Goal: Task Accomplishment & Management: Manage account settings

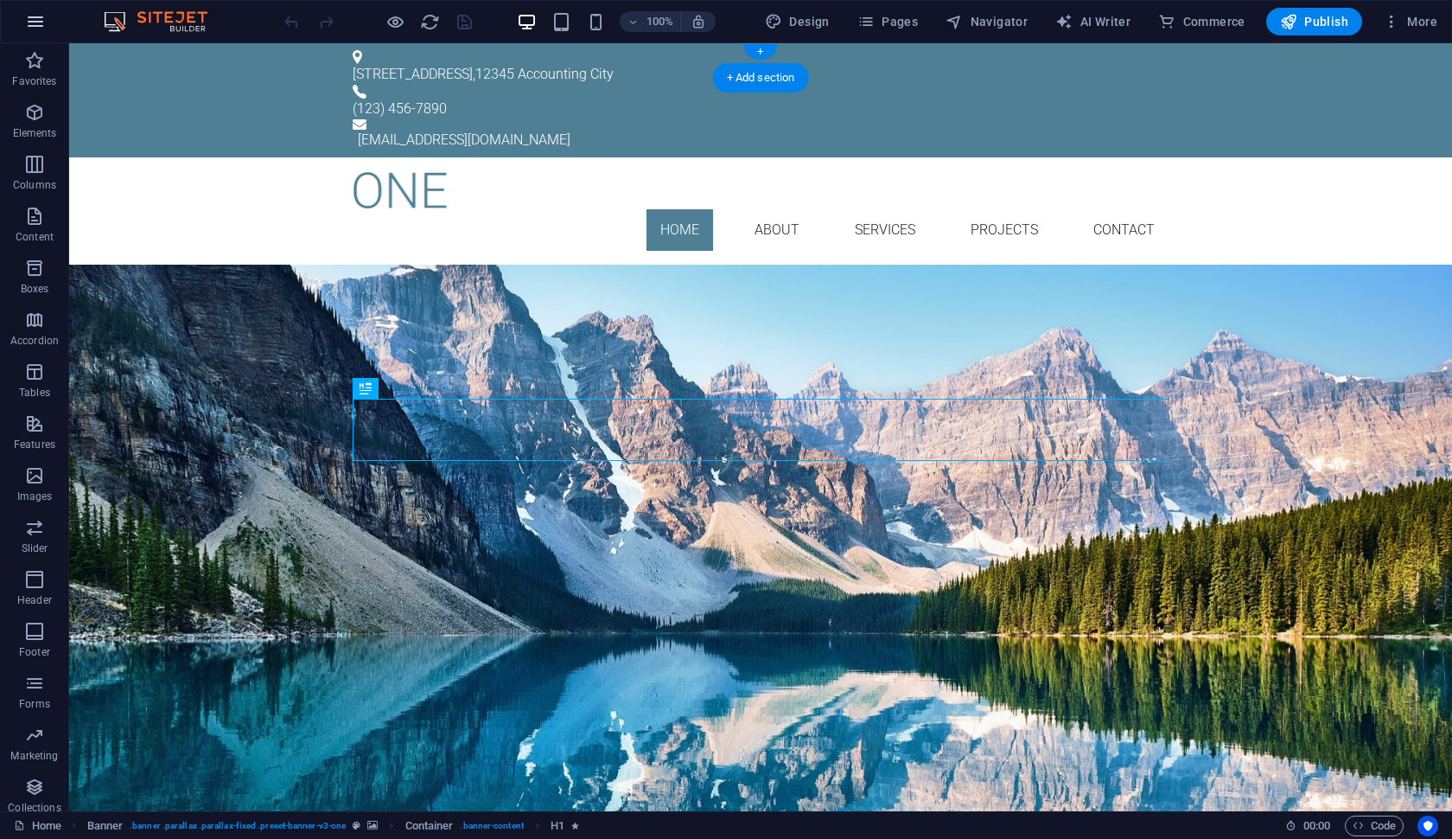
click at [49, 24] on button "button" at bounding box center [35, 21] width 41 height 41
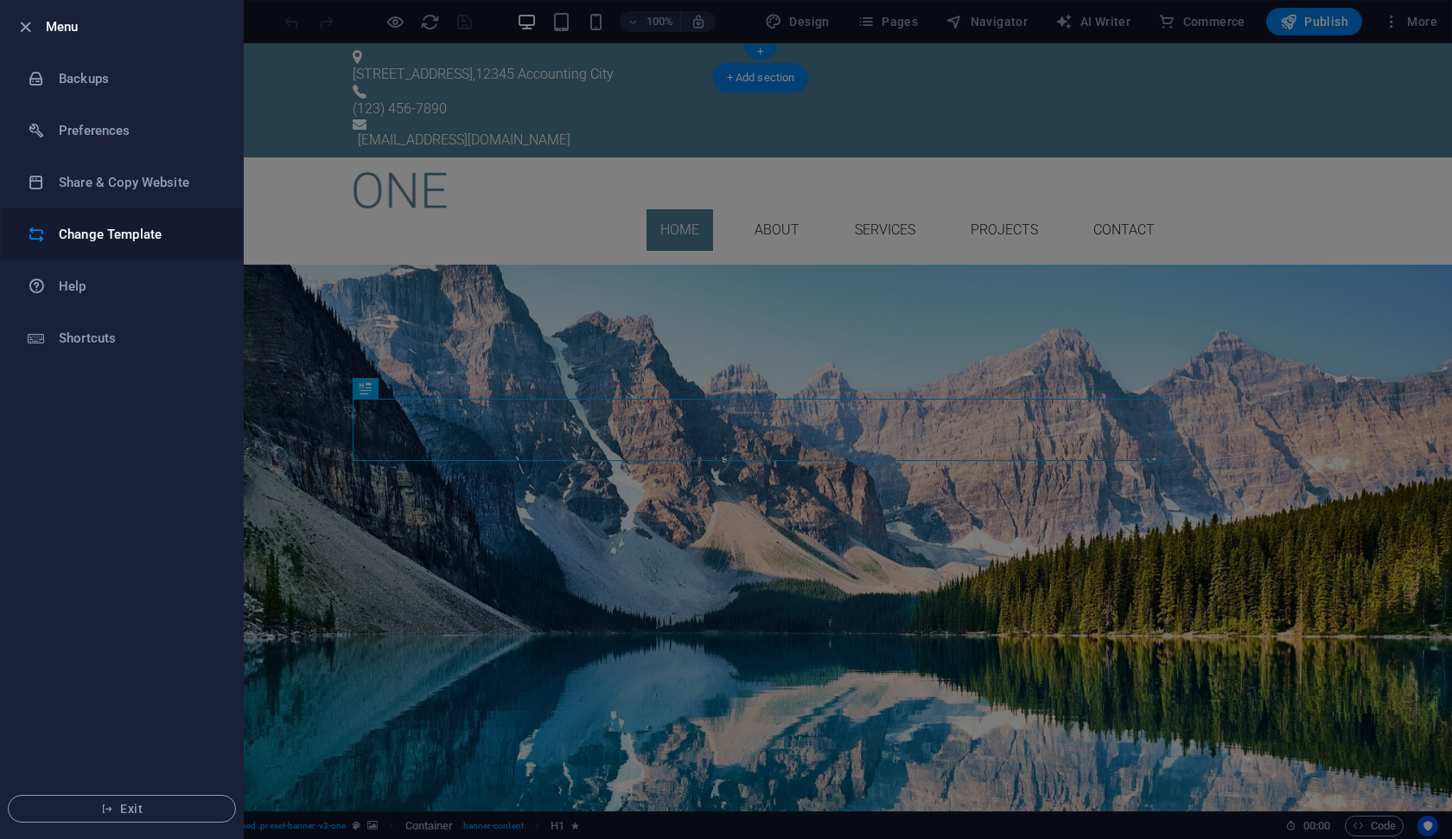
click at [141, 245] on h6 "Change Template" at bounding box center [139, 234] width 160 height 21
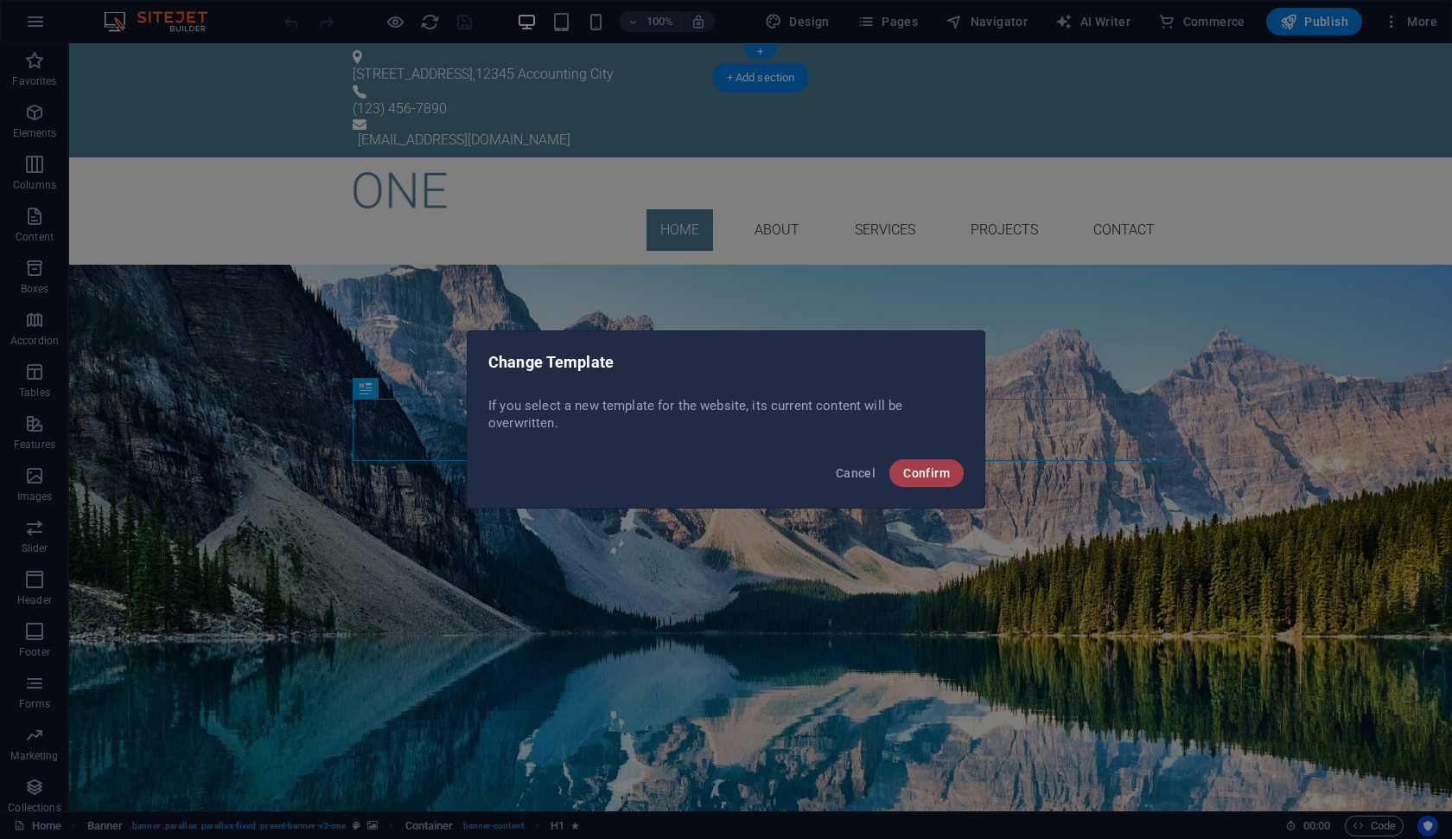
click at [923, 475] on span "Confirm" at bounding box center [926, 473] width 47 height 14
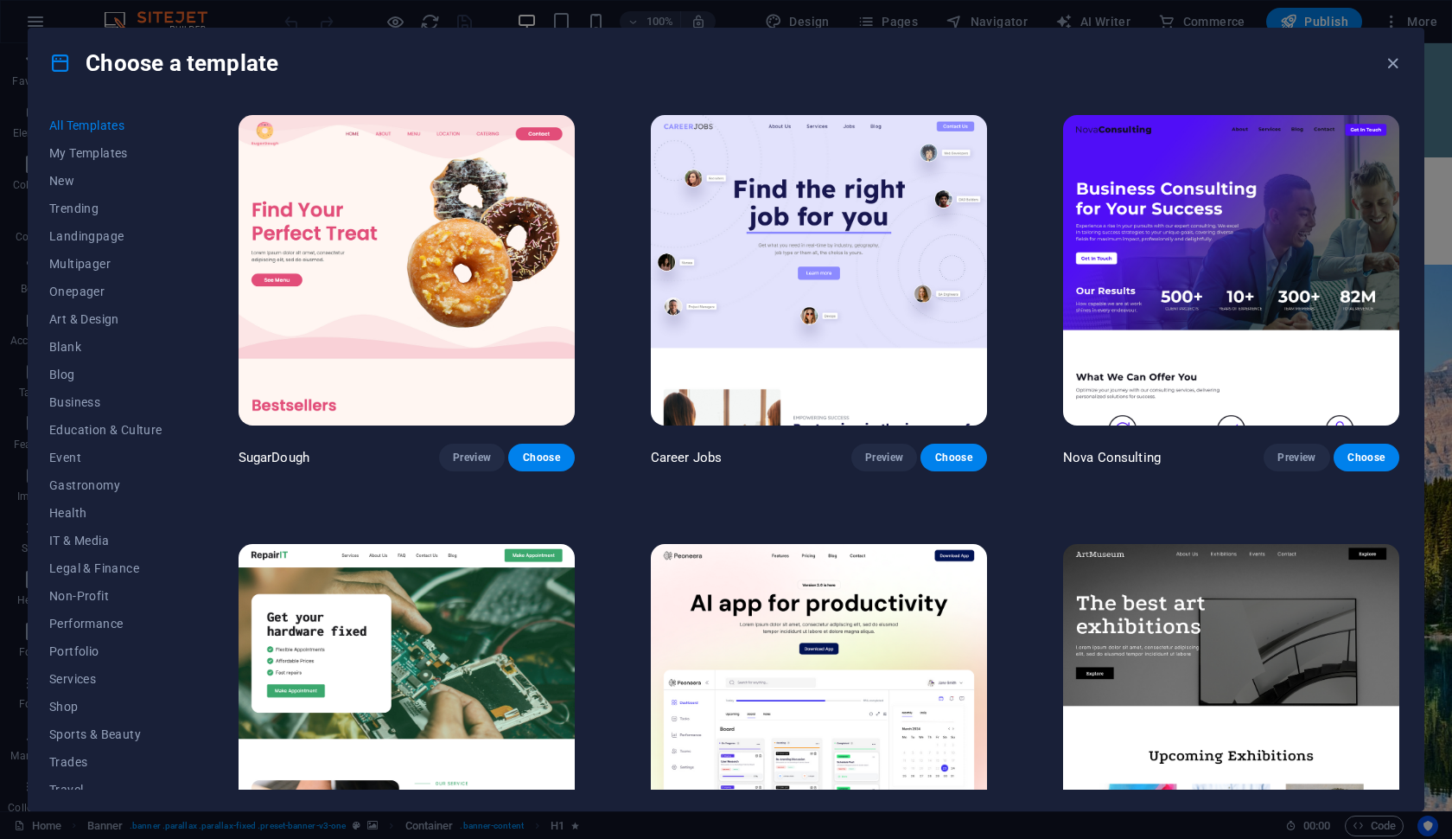
click at [1148, 252] on img at bounding box center [1231, 270] width 336 height 310
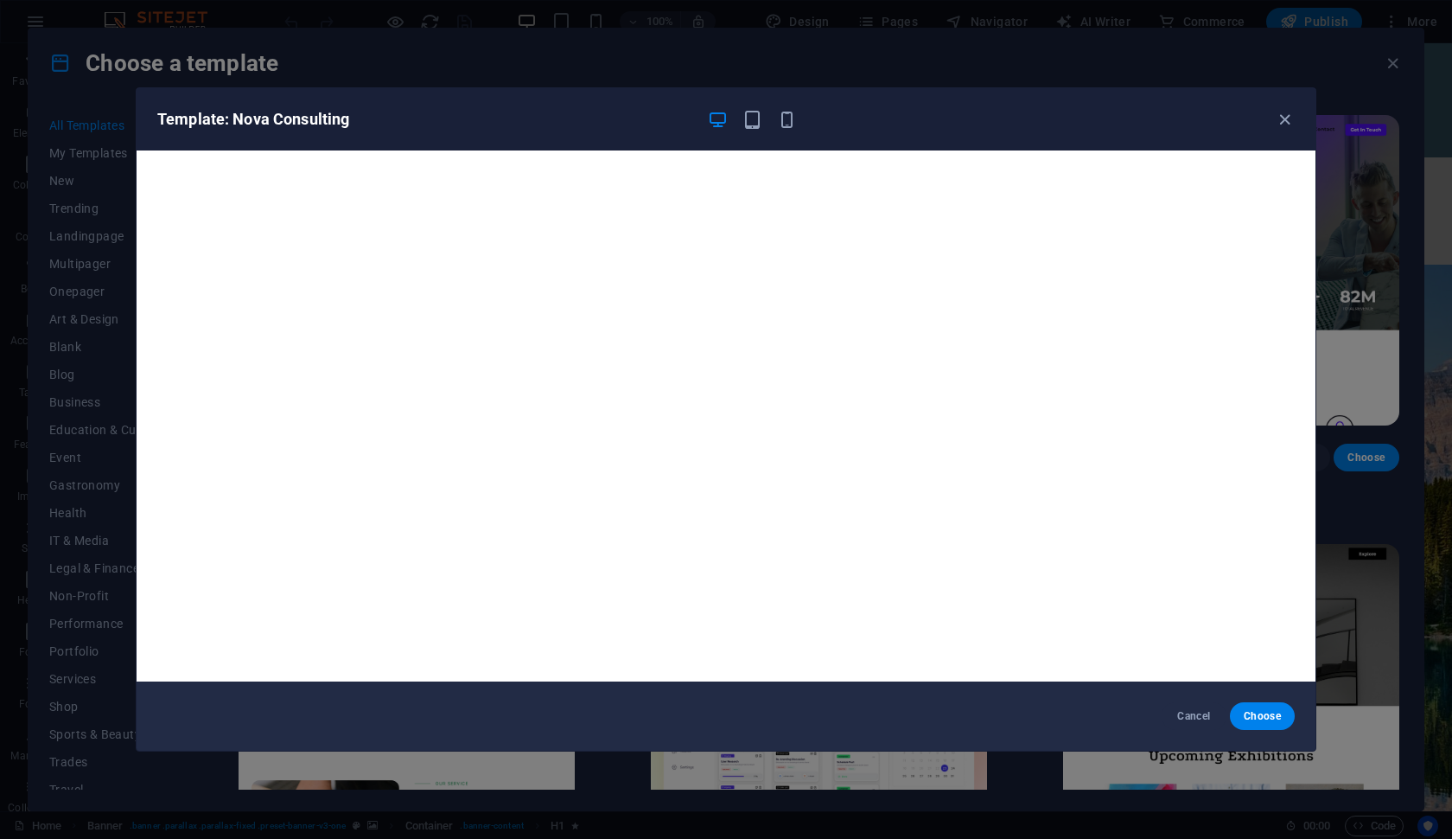
click at [708, 115] on icon "button" at bounding box center [718, 120] width 20 height 20
click at [743, 122] on icon "button" at bounding box center [753, 120] width 20 height 20
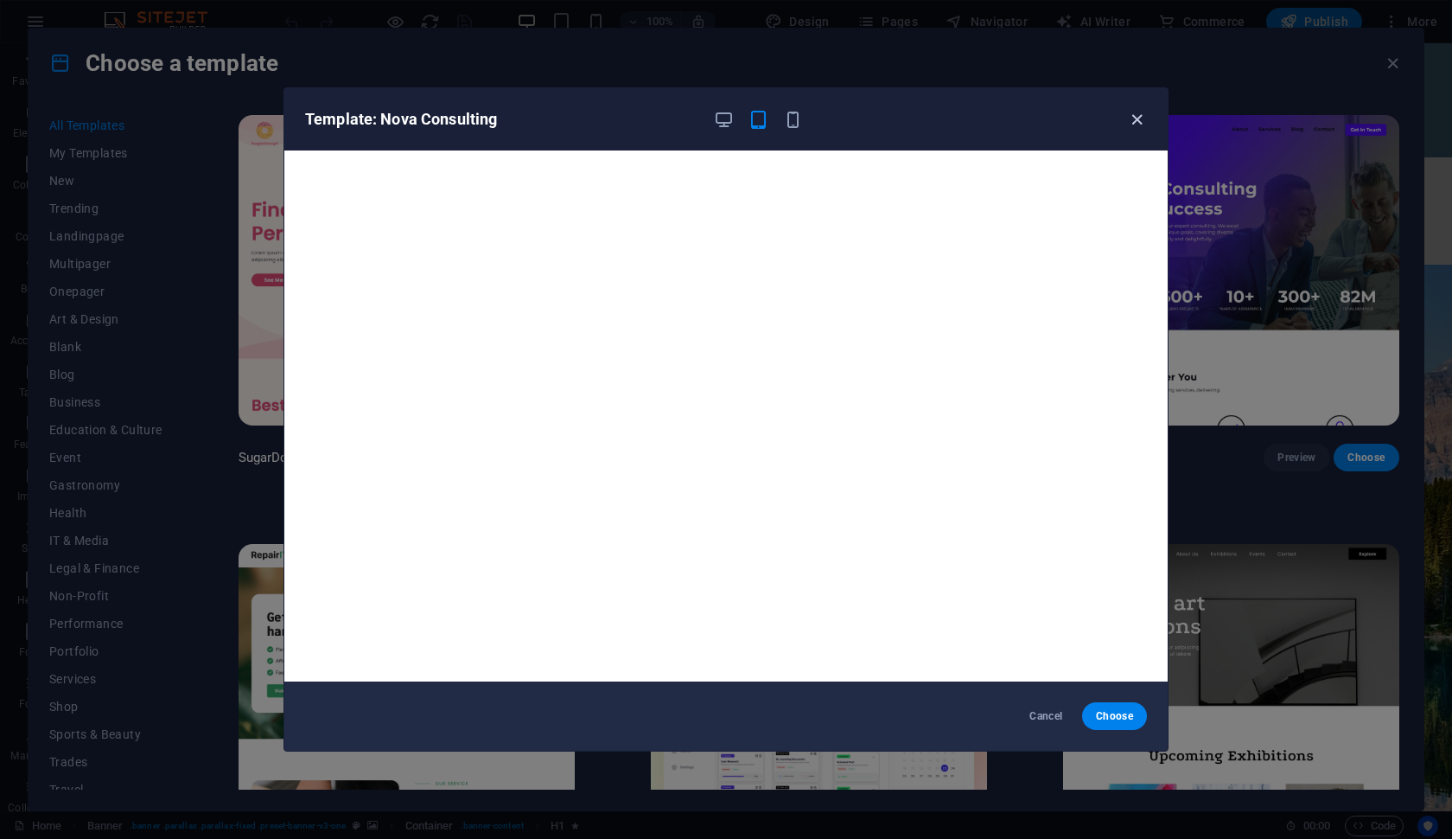
click at [1137, 117] on icon "button" at bounding box center [1137, 120] width 20 height 20
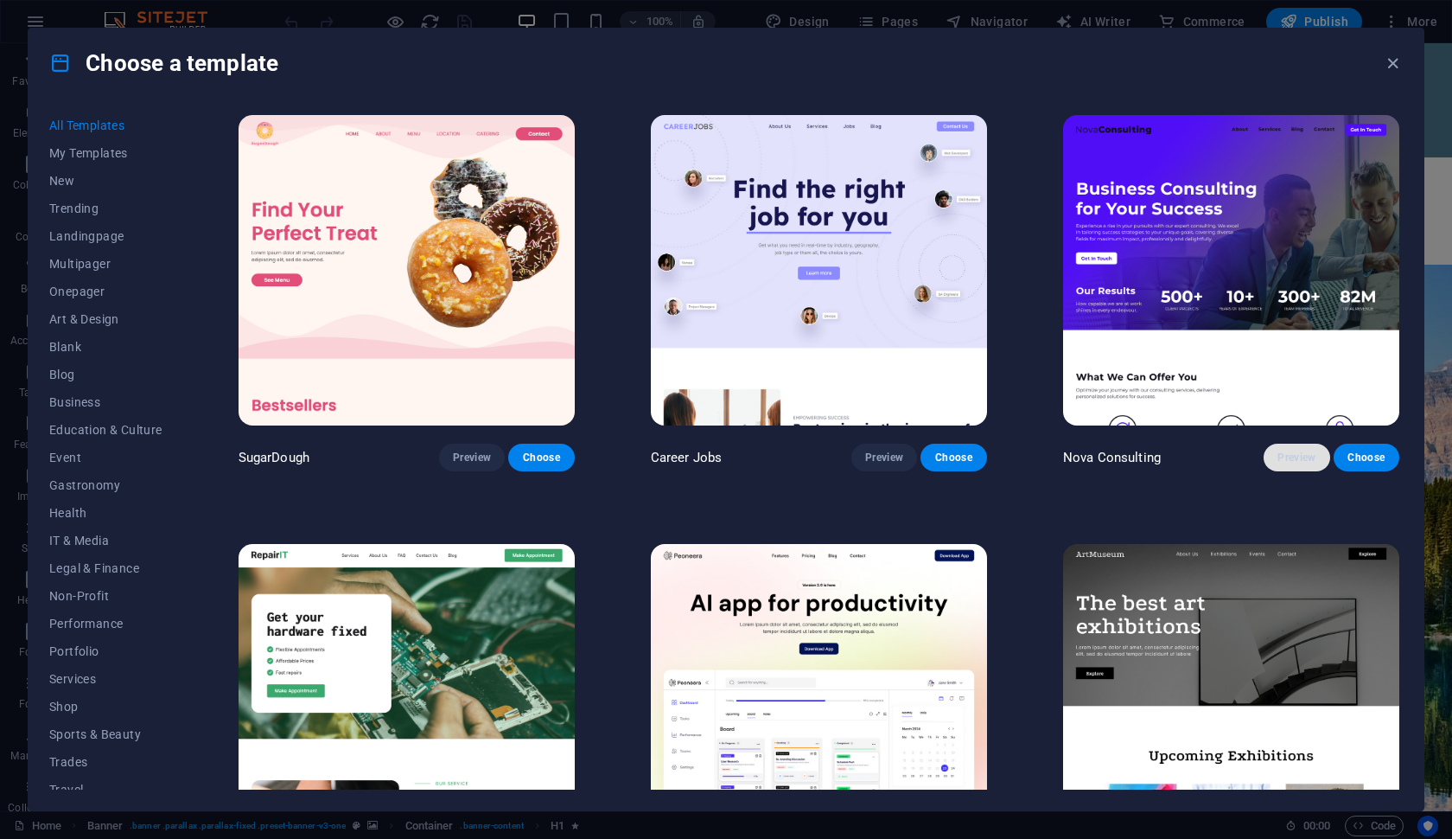
click at [1291, 457] on span "Preview" at bounding box center [1297, 457] width 38 height 14
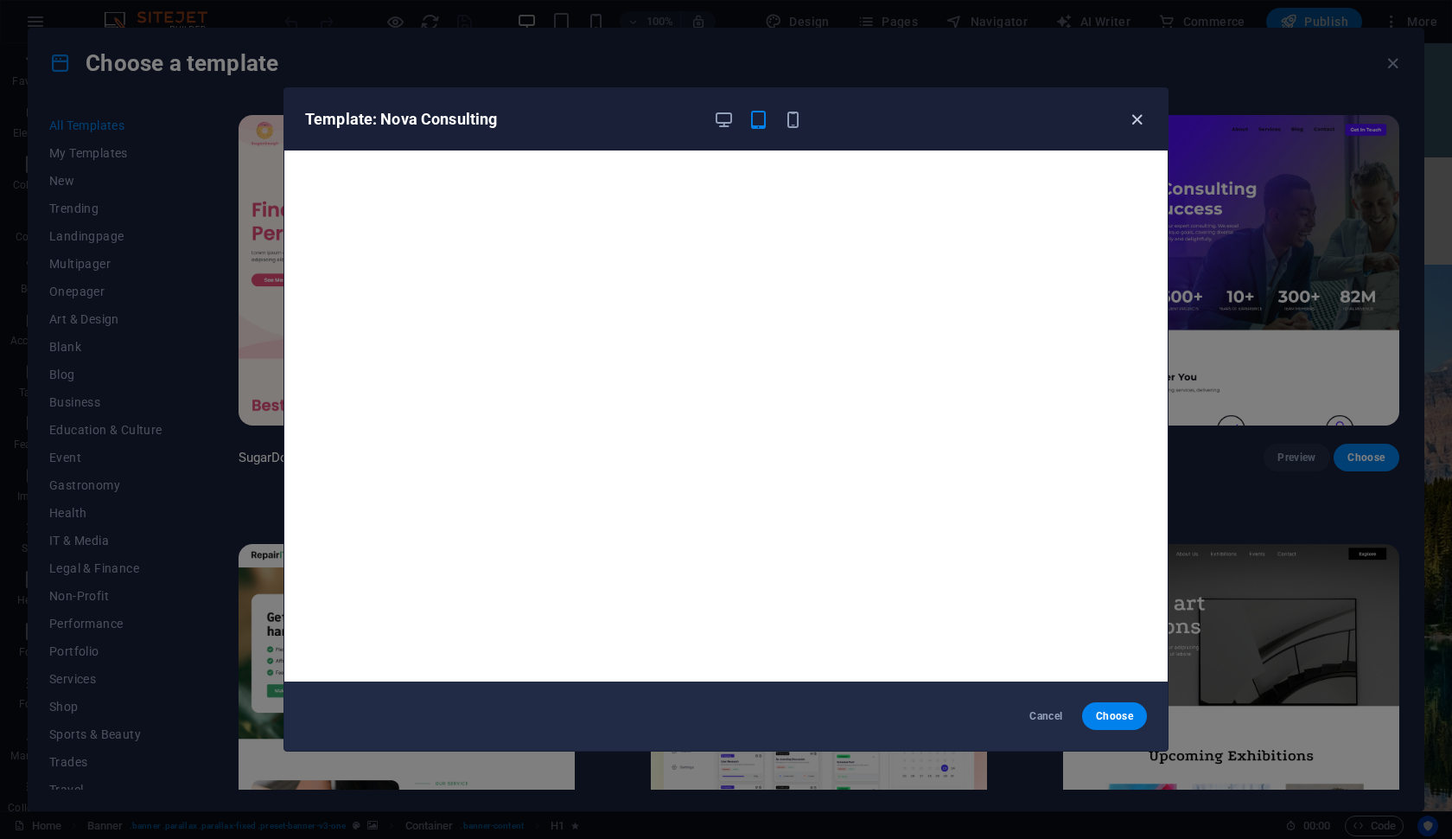
click at [1142, 117] on icon "button" at bounding box center [1137, 120] width 20 height 20
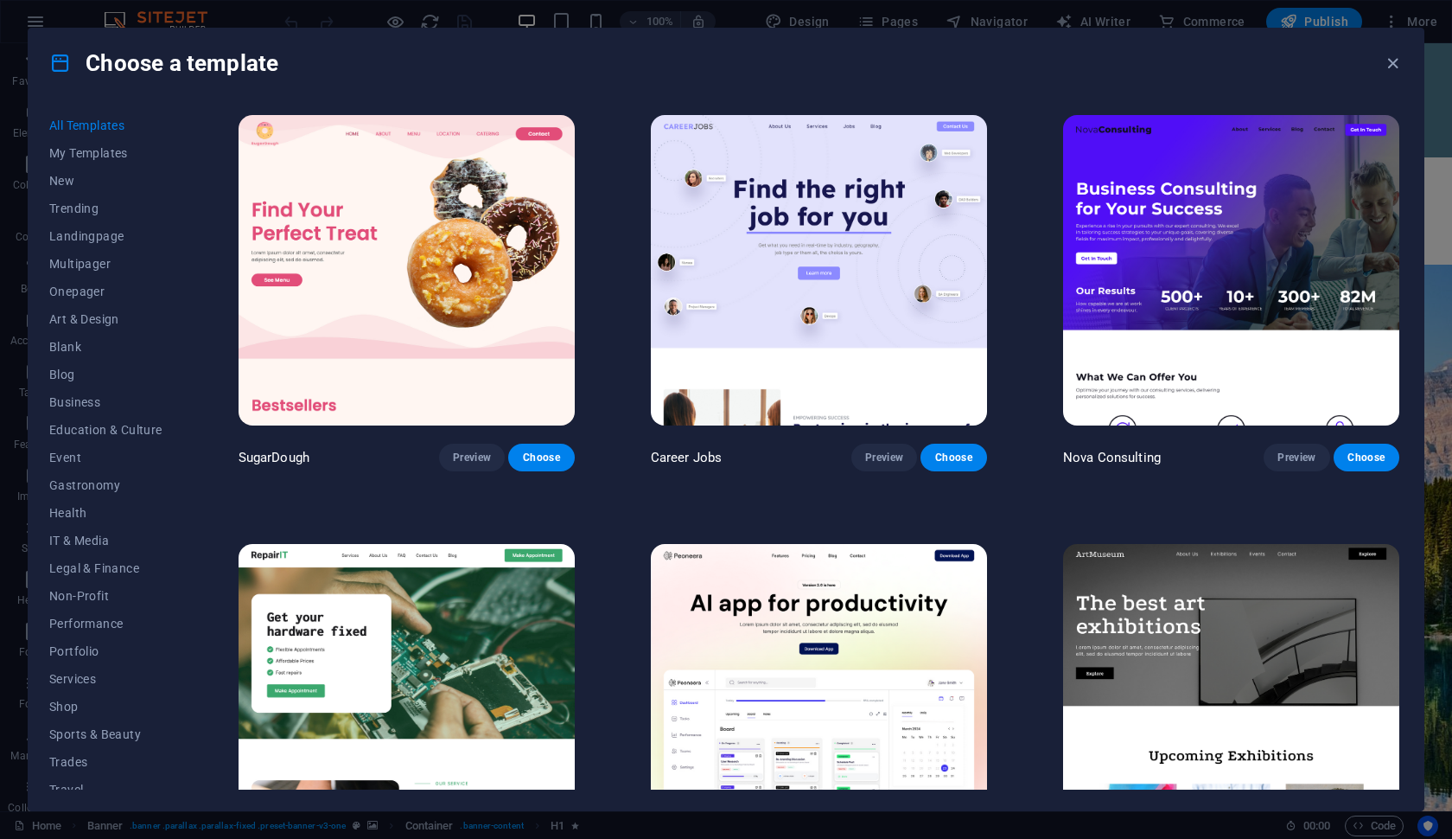
click at [1186, 320] on img at bounding box center [1231, 270] width 336 height 310
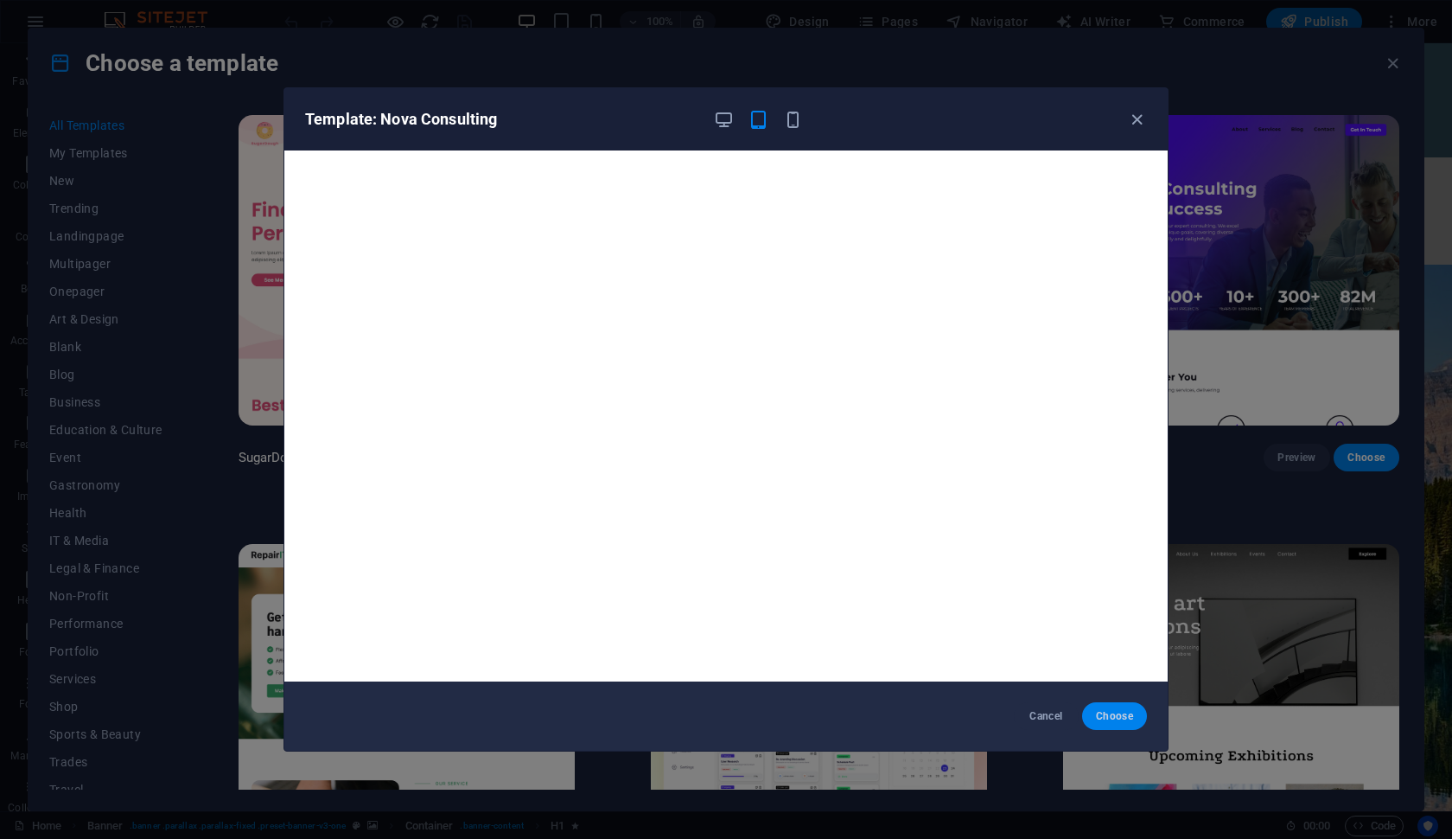
click at [1082, 702] on button "Choose" at bounding box center [1114, 716] width 65 height 28
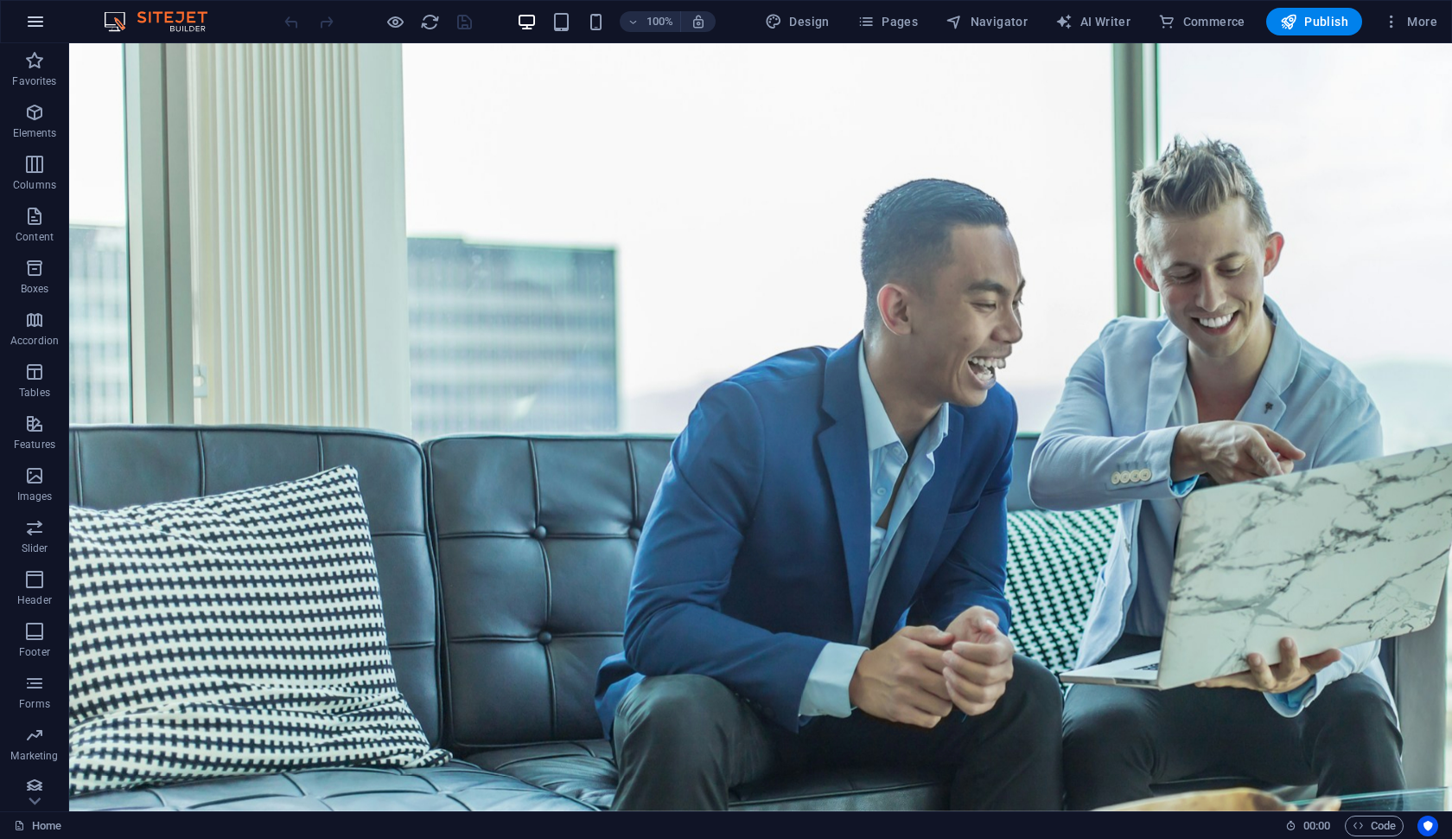
click at [15, 19] on button "button" at bounding box center [35, 21] width 41 height 41
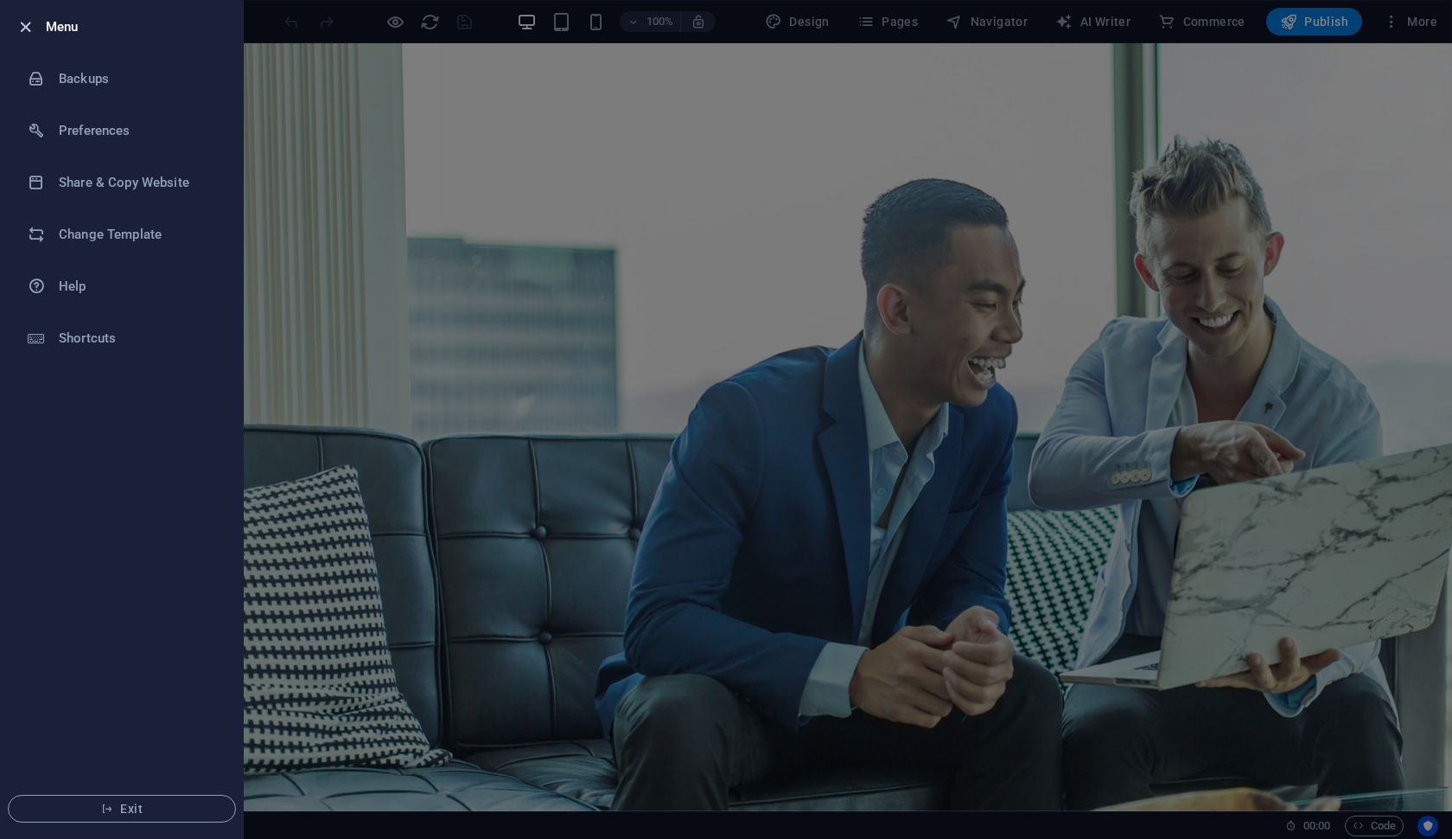
click at [29, 17] on icon "button" at bounding box center [26, 27] width 20 height 20
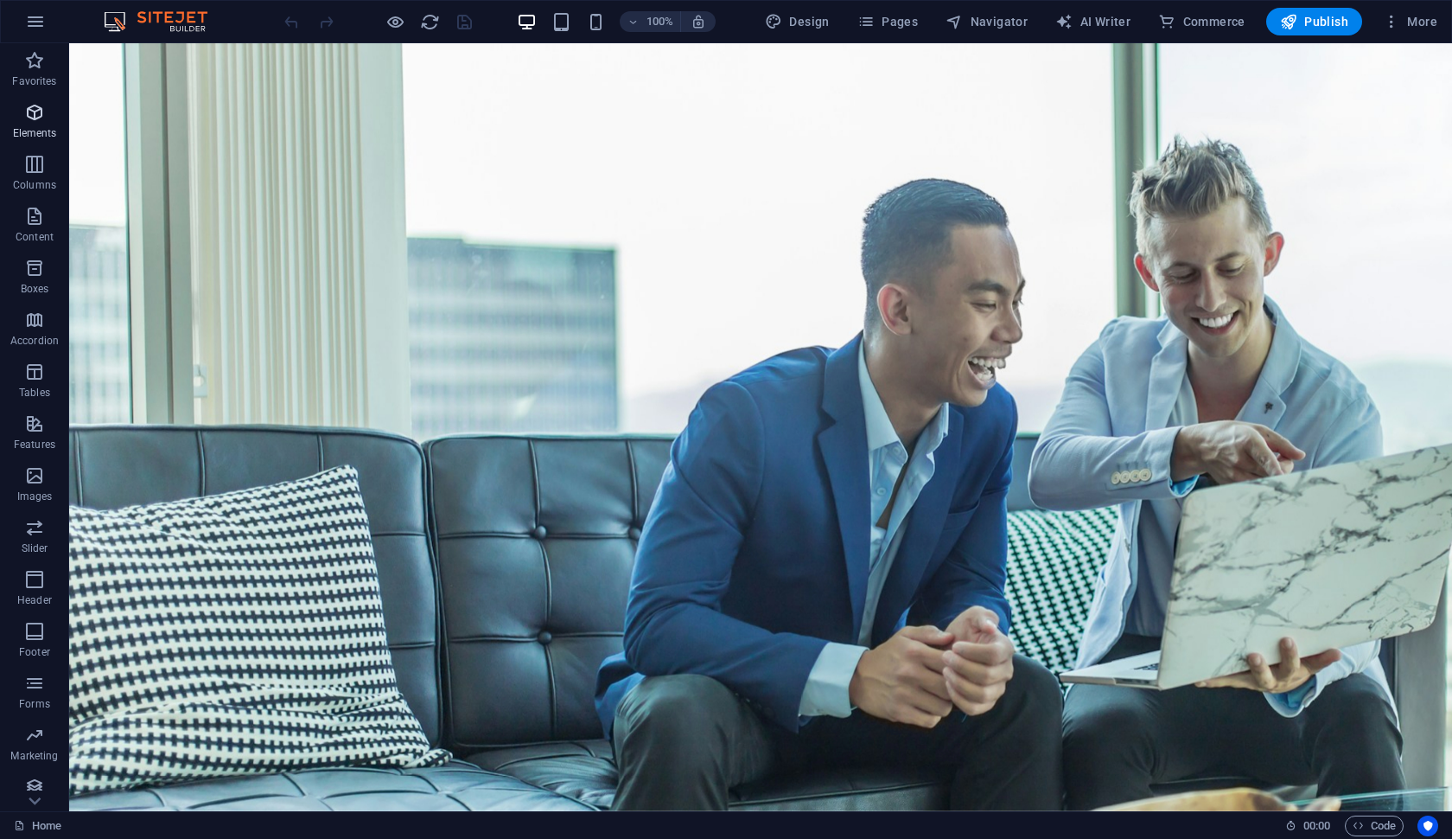
click at [30, 118] on icon "button" at bounding box center [34, 112] width 21 height 21
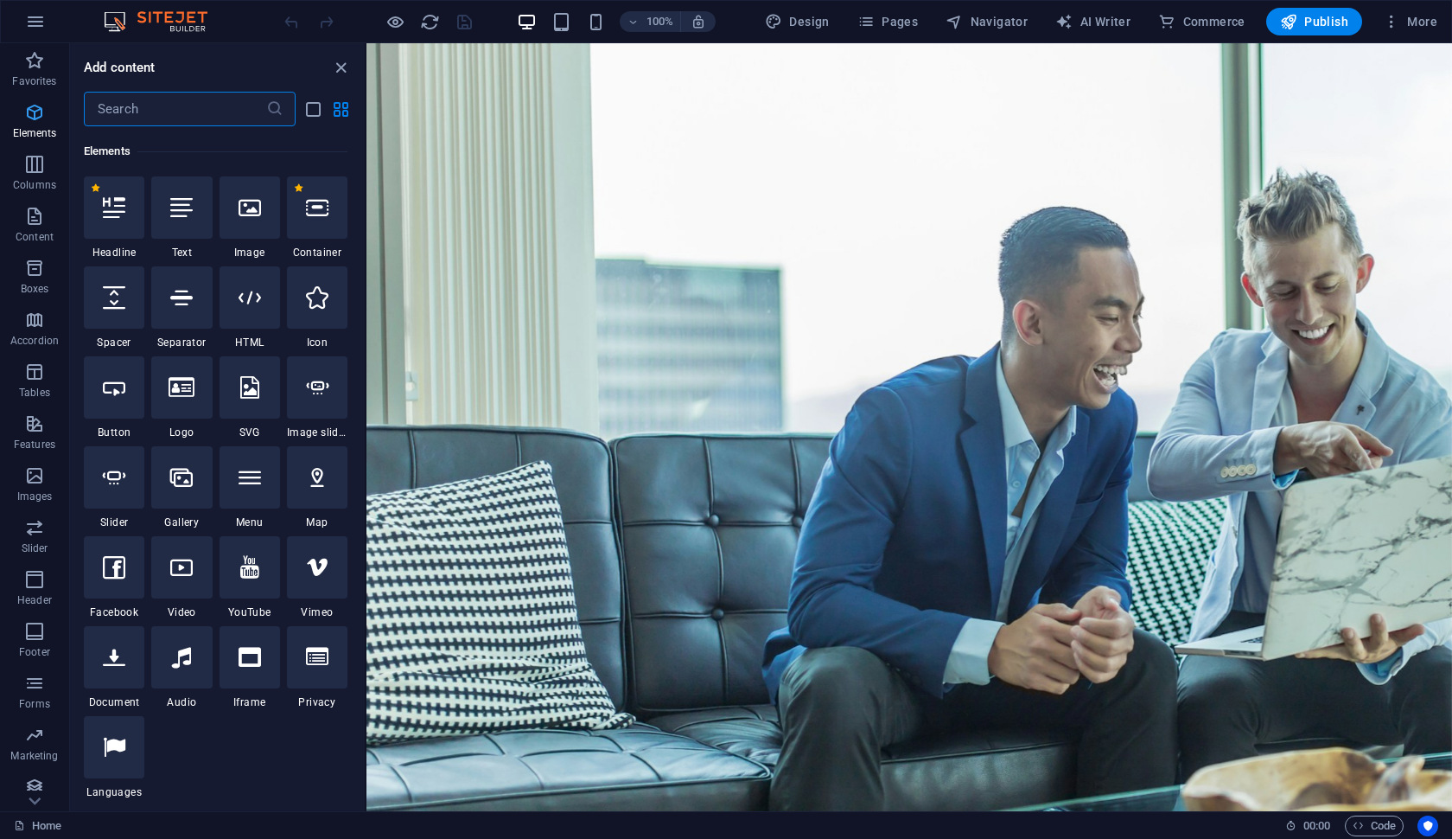
scroll to position [184, 0]
click at [30, 118] on icon "button" at bounding box center [34, 112] width 21 height 21
click at [1395, 24] on icon "button" at bounding box center [1391, 21] width 17 height 17
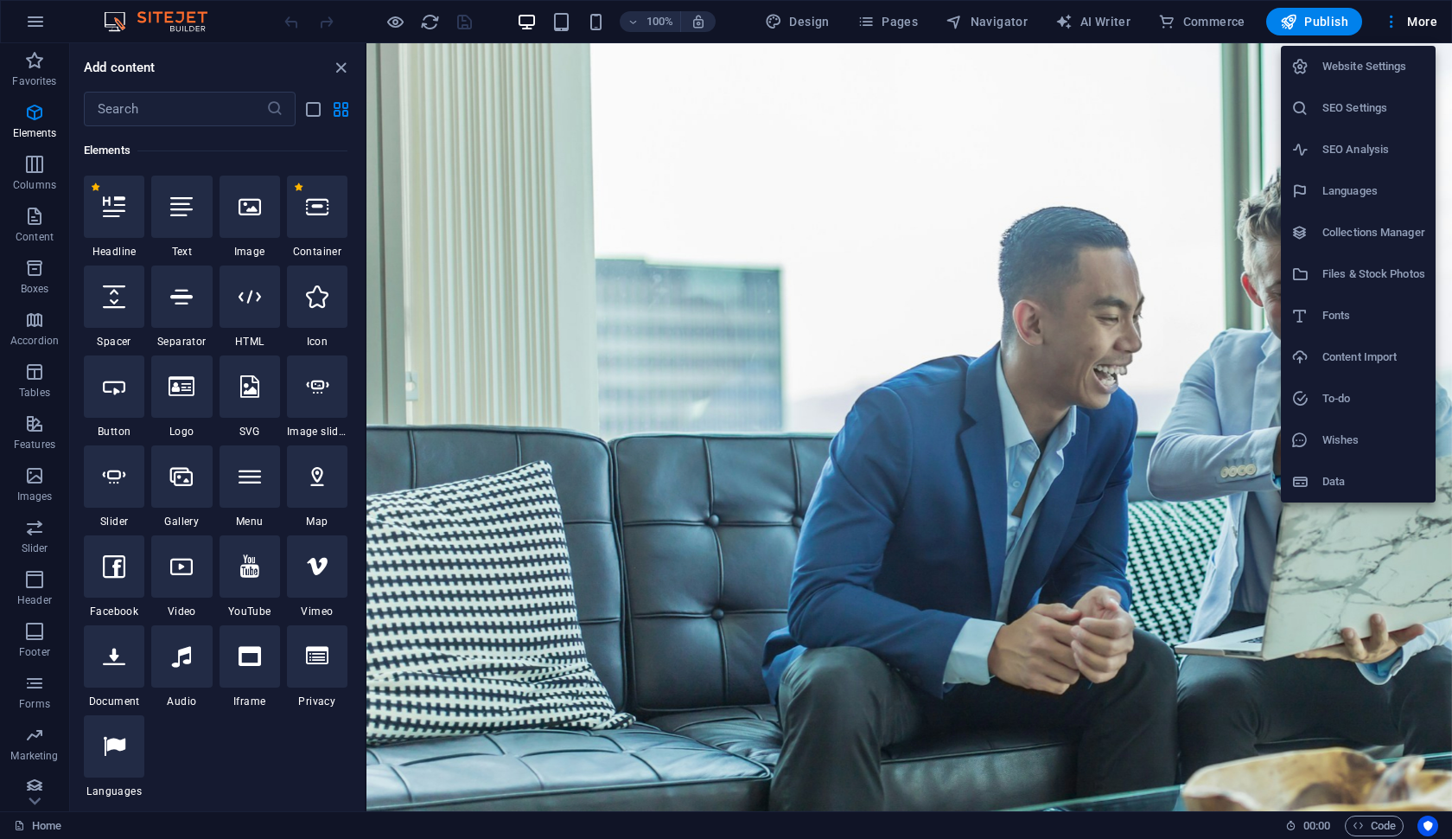
click at [1393, 62] on h6 "Website Settings" at bounding box center [1374, 66] width 103 height 21
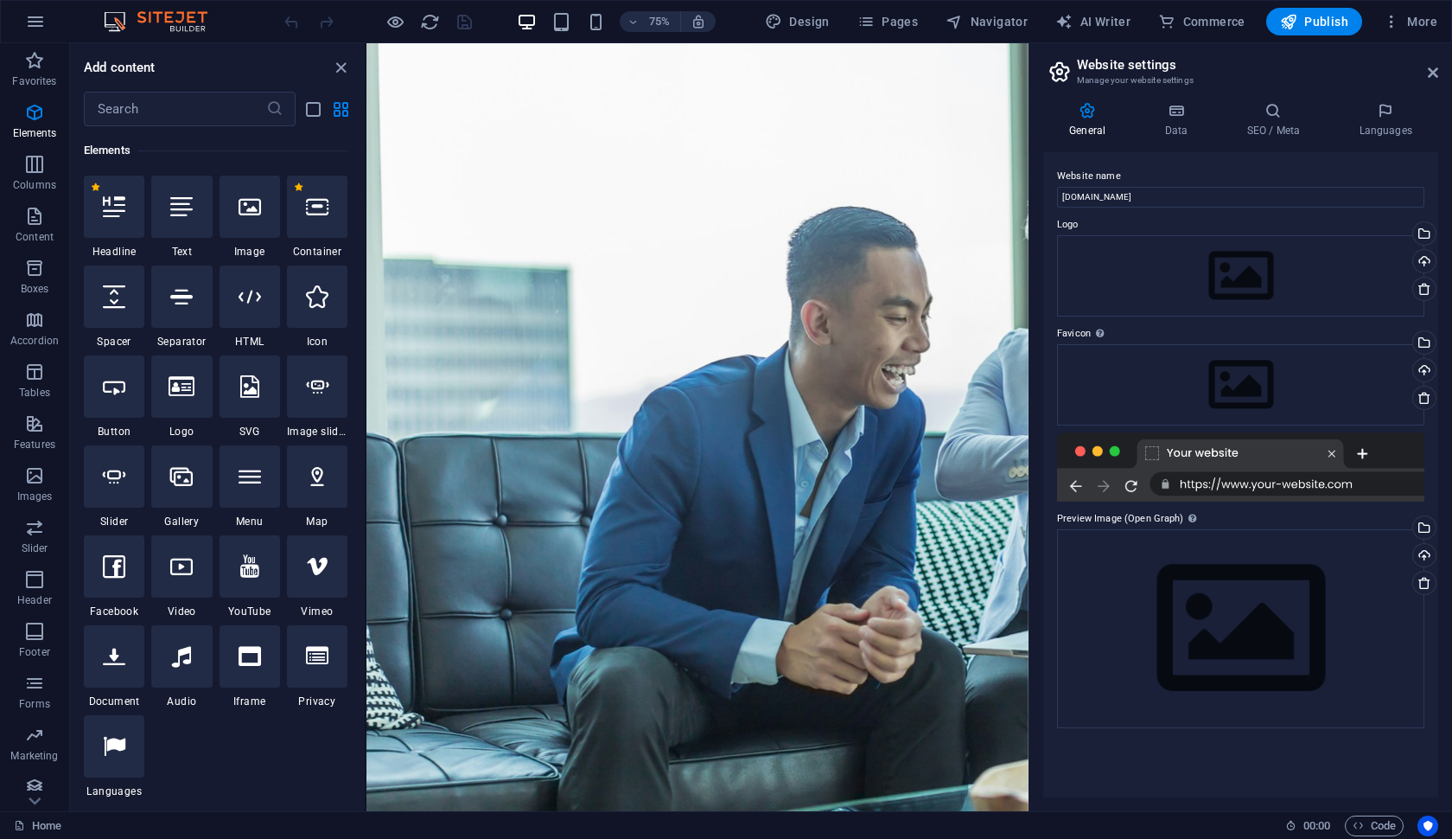
click at [1435, 83] on header "Website settings Manage your website settings" at bounding box center [1243, 65] width 392 height 45
click at [1435, 72] on icon at bounding box center [1433, 73] width 10 height 14
